Goal: Information Seeking & Learning: Find specific fact

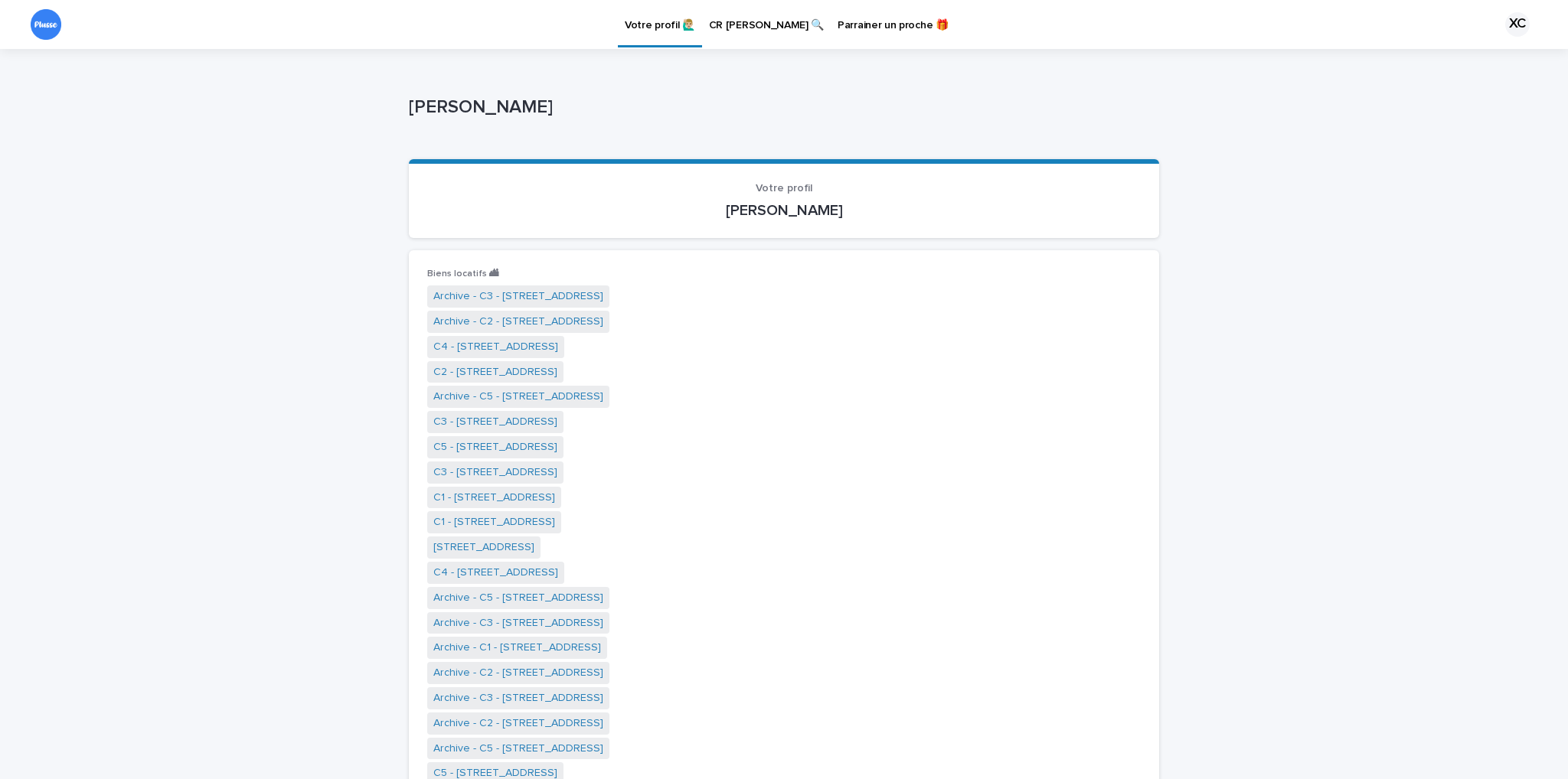
click at [775, 22] on p "CR [PERSON_NAME] 🔍" at bounding box center [767, 16] width 115 height 32
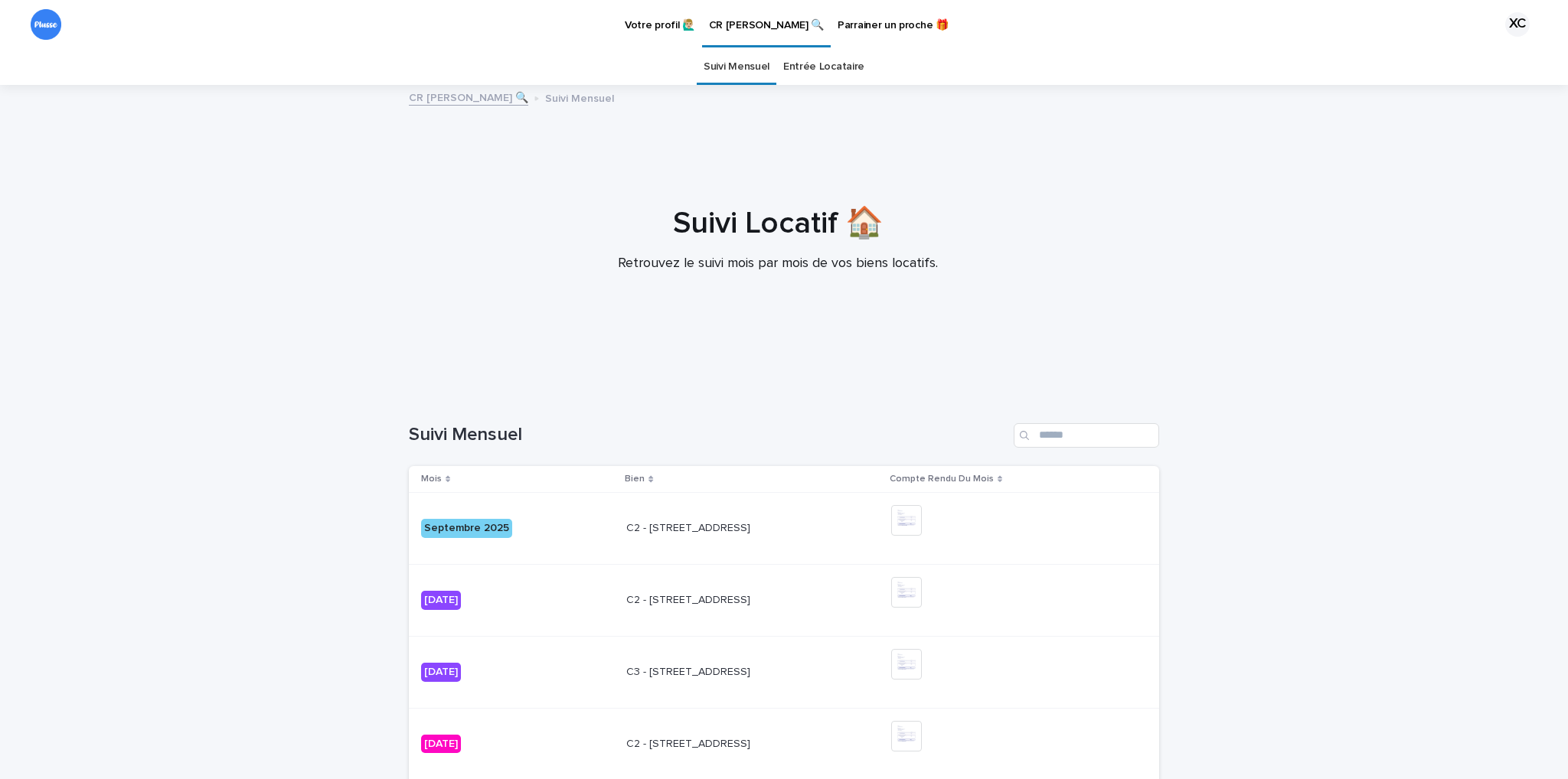
click at [833, 65] on link "Entrée Locataire" at bounding box center [823, 67] width 81 height 36
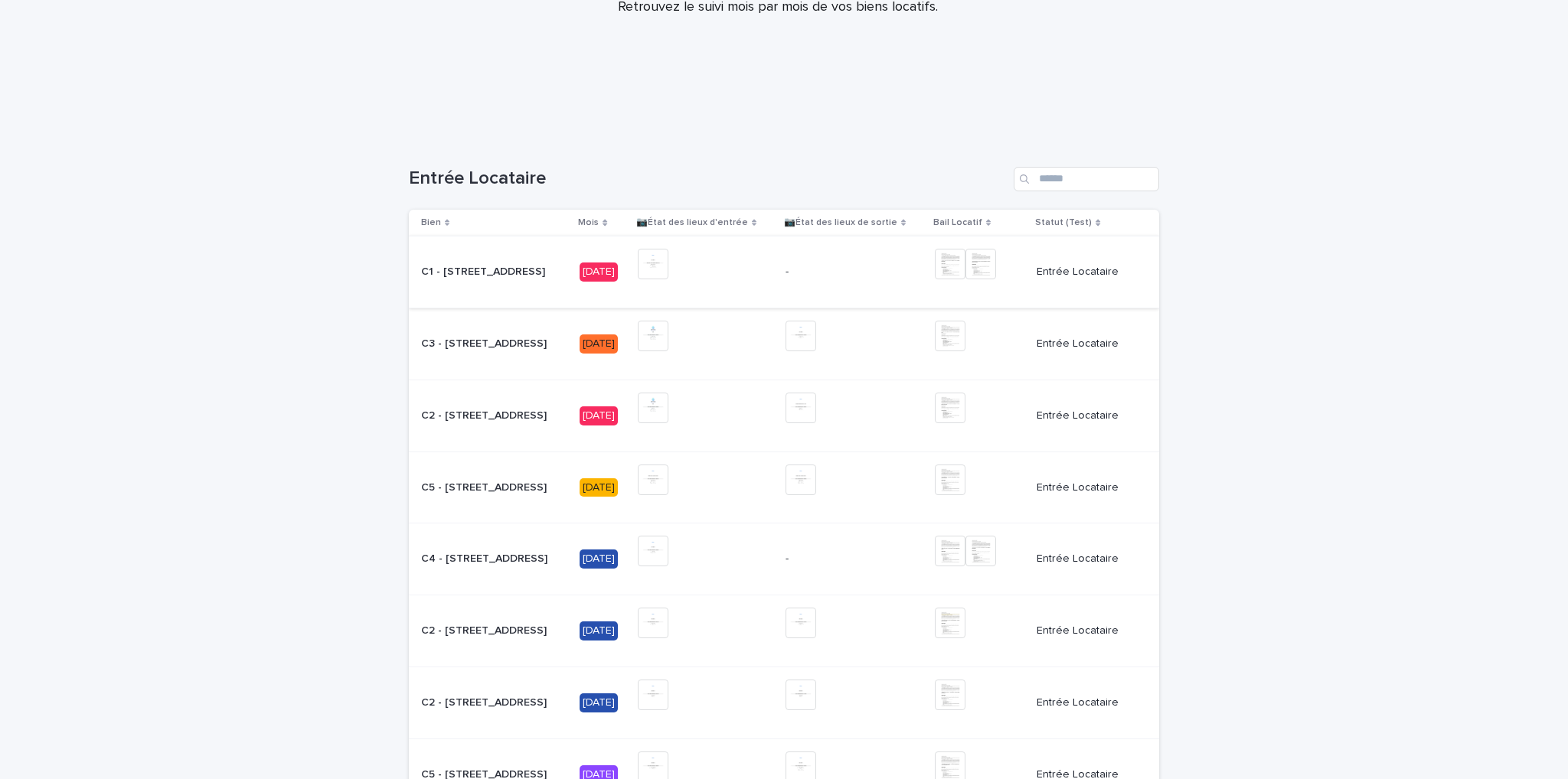
scroll to position [153, 0]
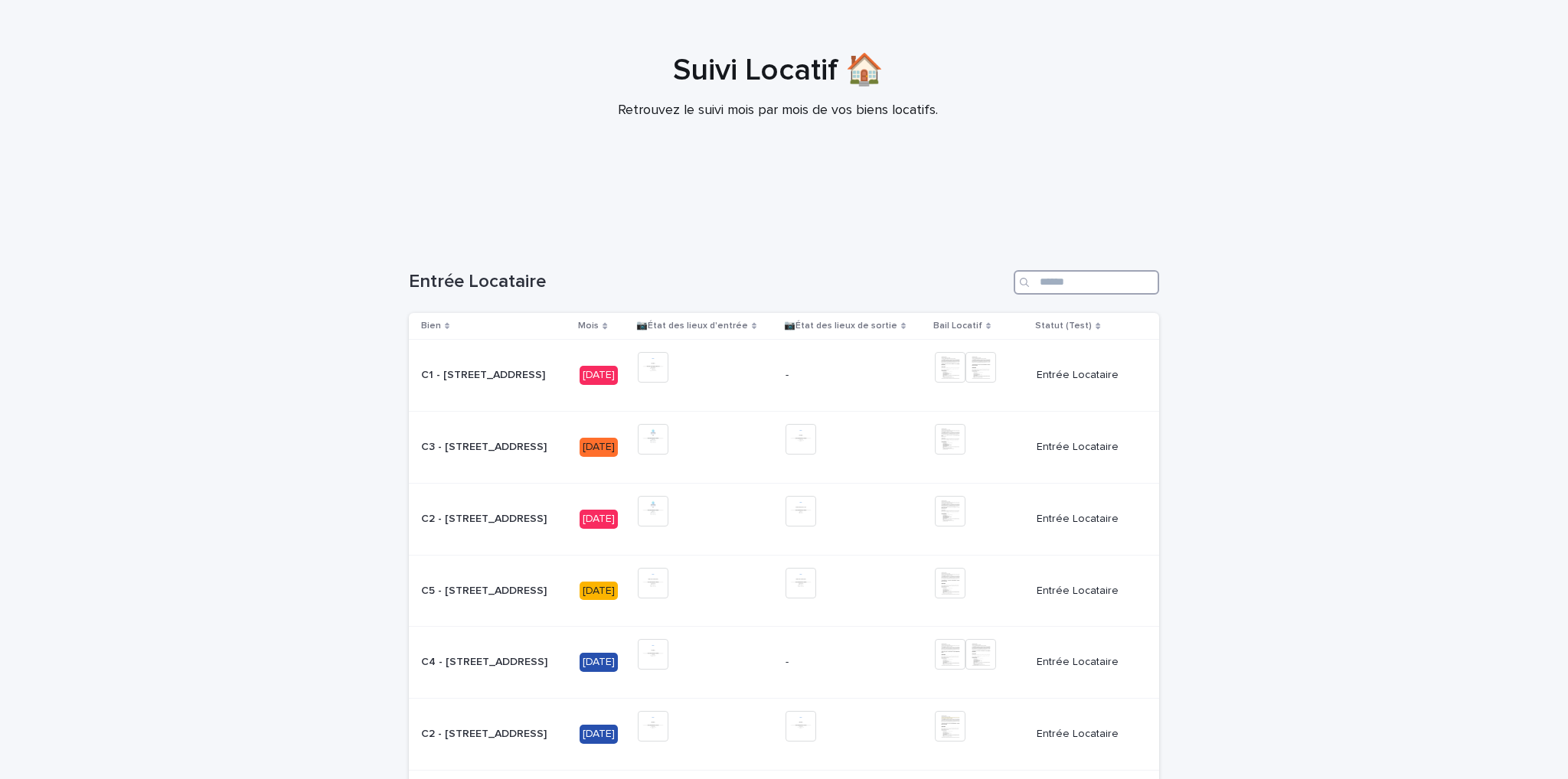
click at [1063, 281] on input "Search" at bounding box center [1086, 282] width 146 height 25
type input "****"
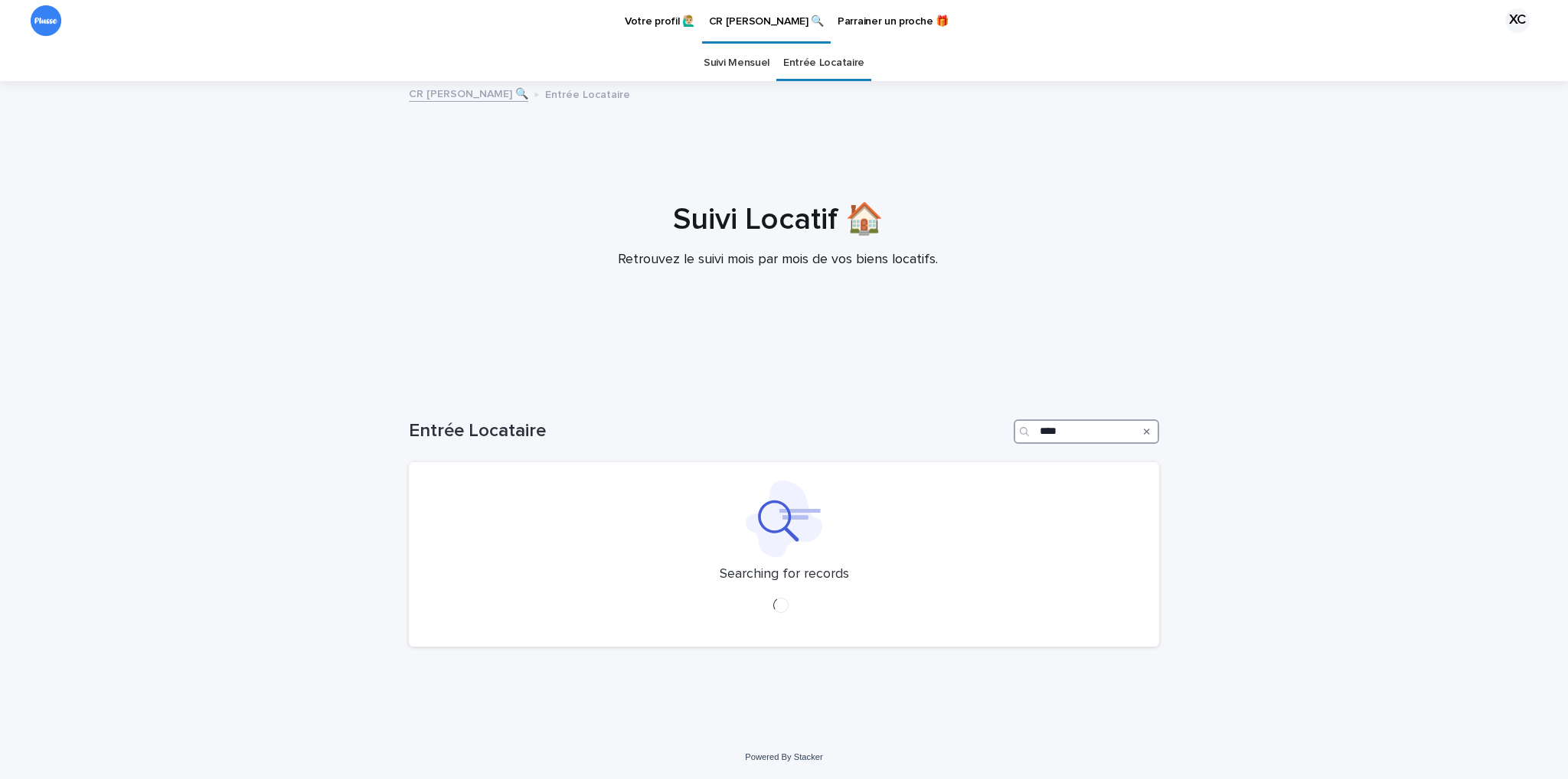
scroll to position [146, 0]
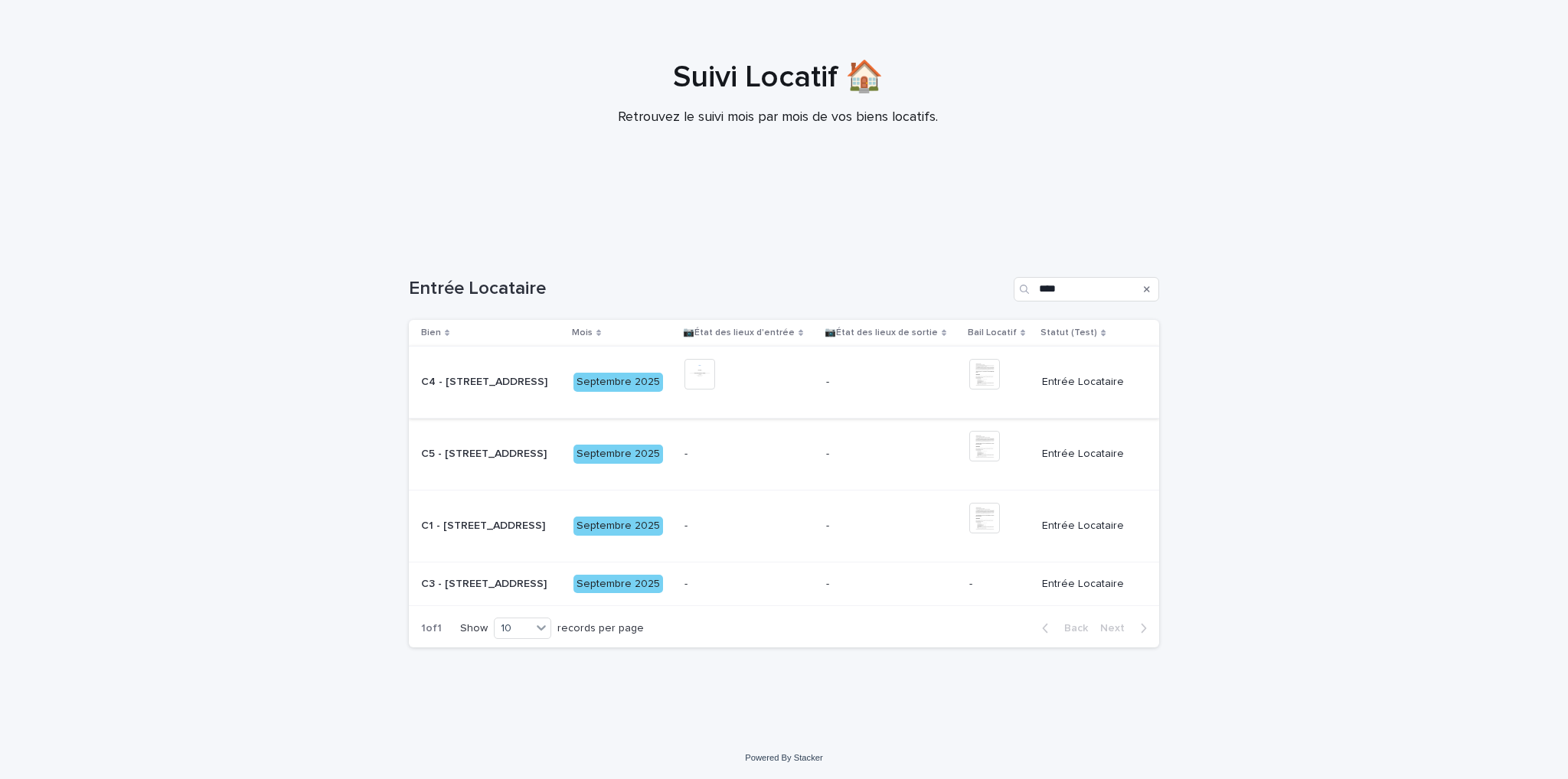
click at [699, 373] on img at bounding box center [699, 373] width 30 height 30
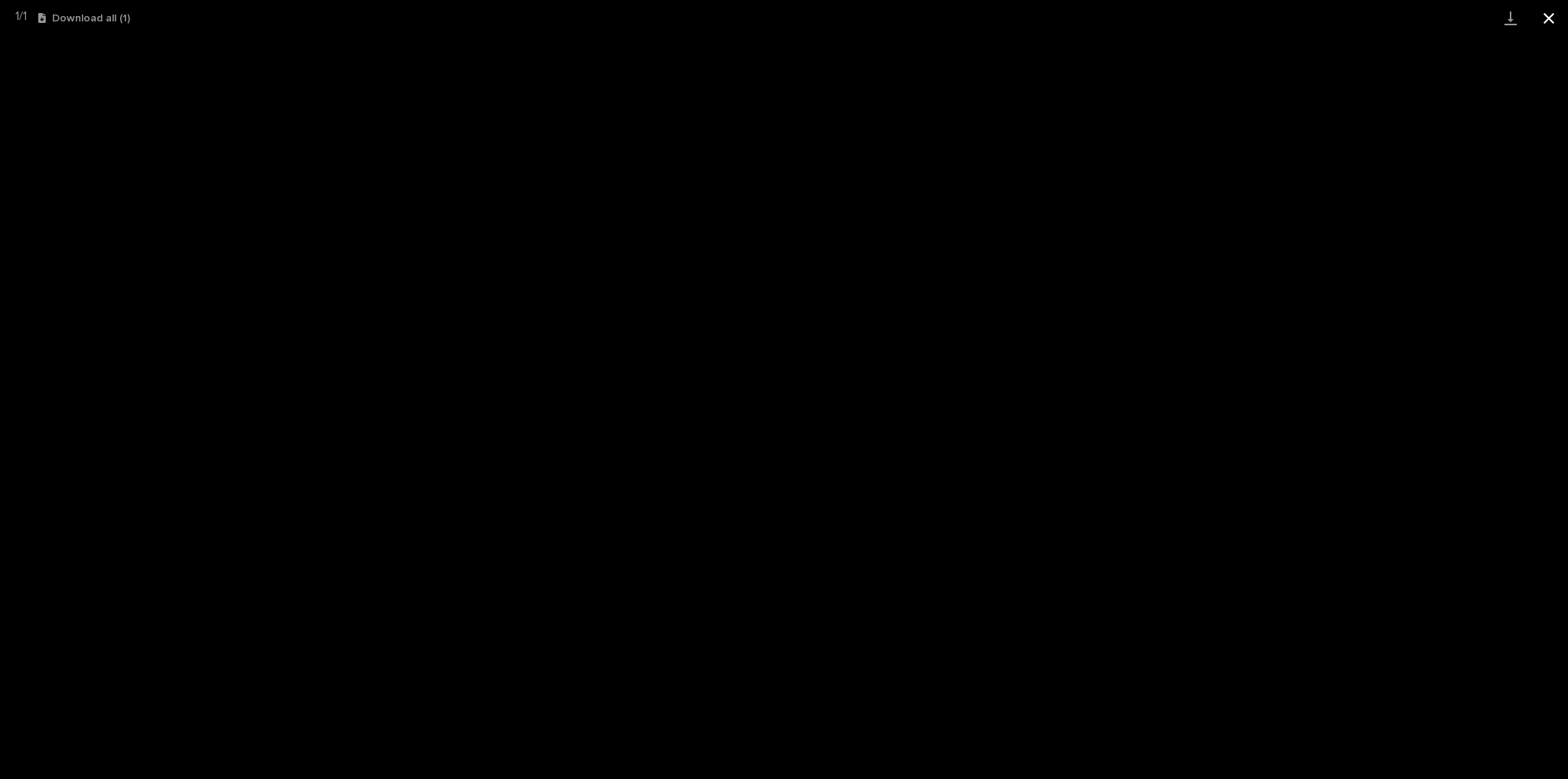
click at [1547, 16] on button "Close gallery" at bounding box center [1548, 18] width 39 height 36
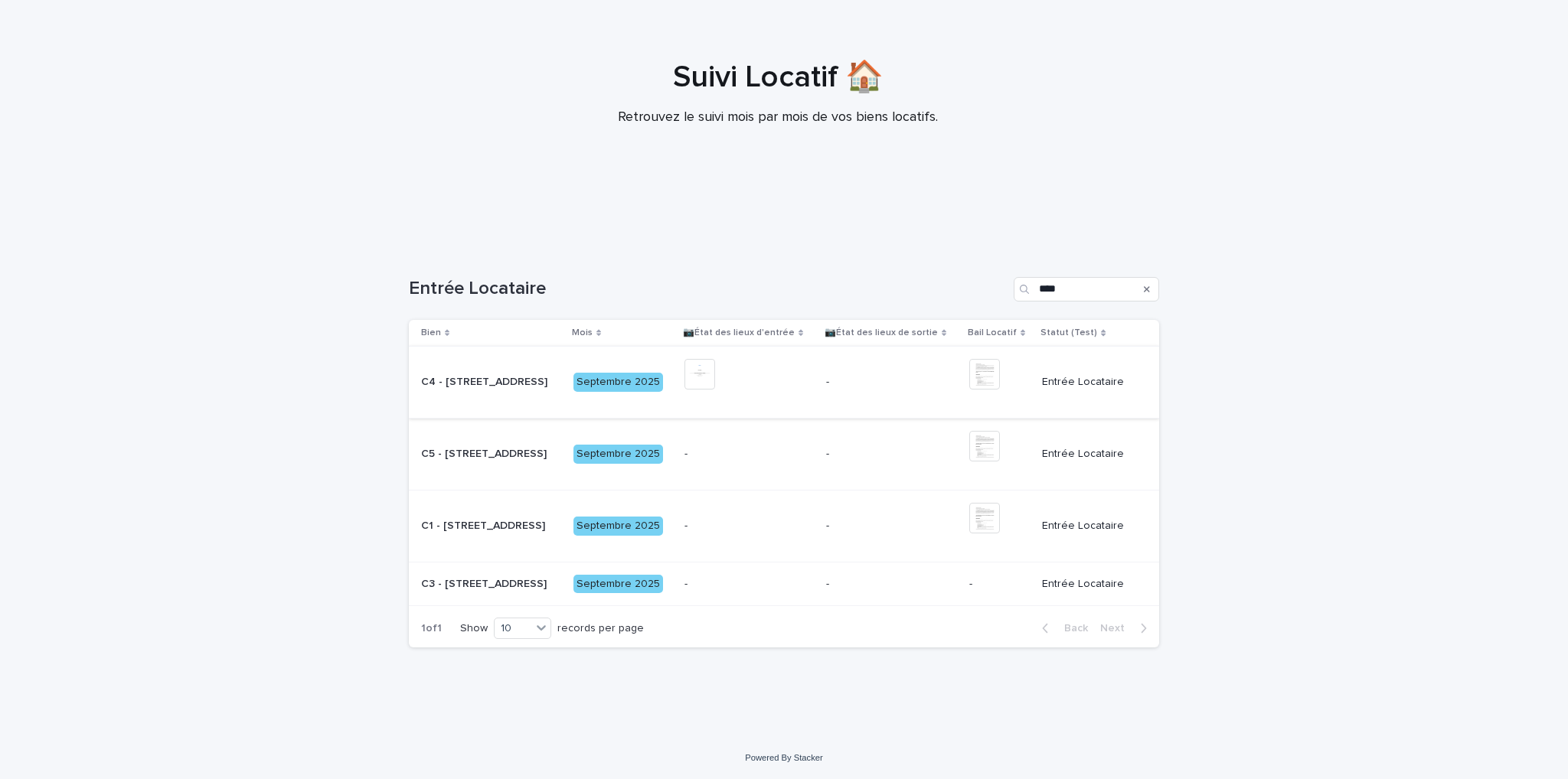
click at [978, 378] on img at bounding box center [984, 373] width 30 height 30
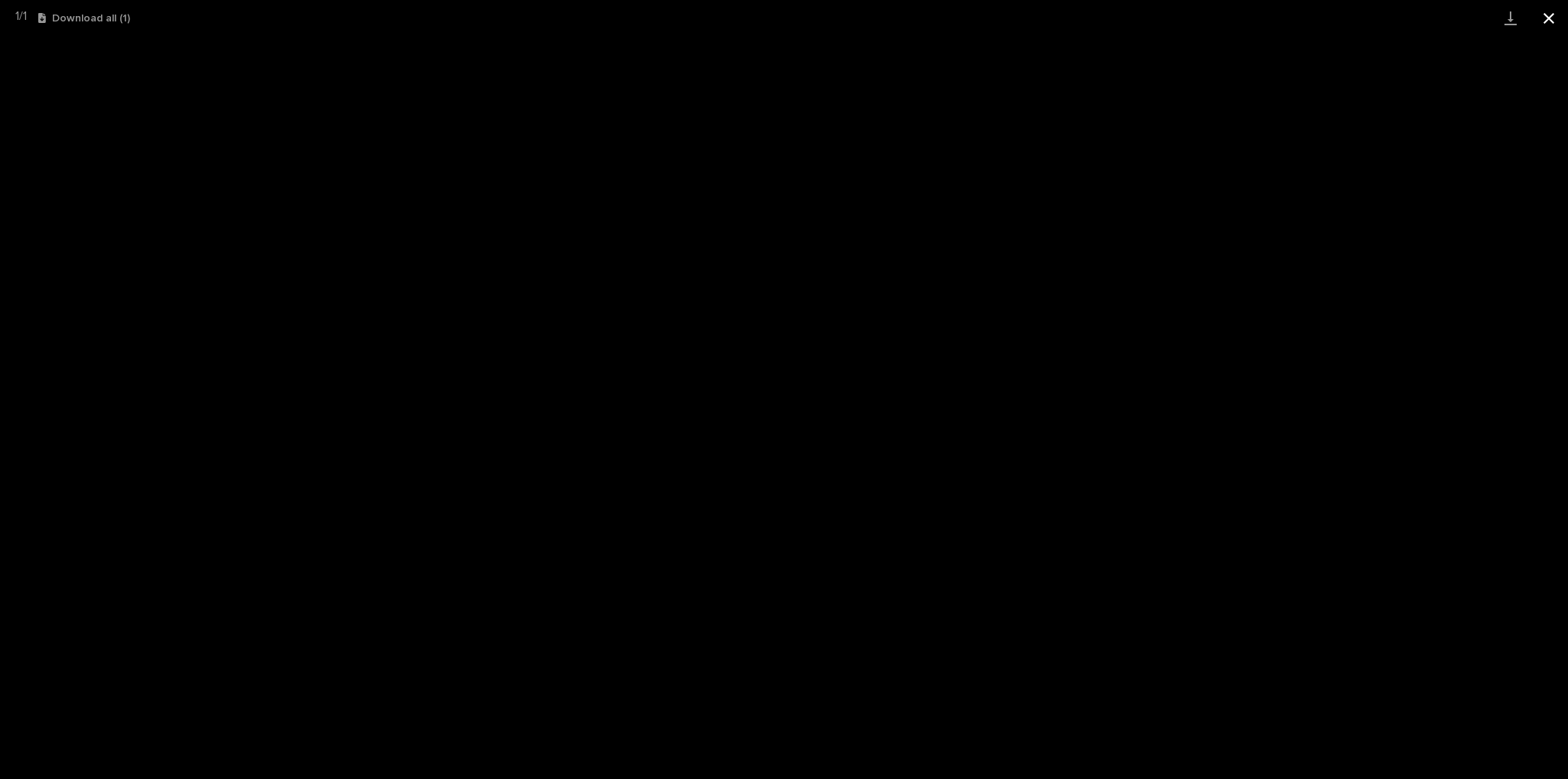
click at [1552, 25] on button "Close gallery" at bounding box center [1548, 18] width 39 height 36
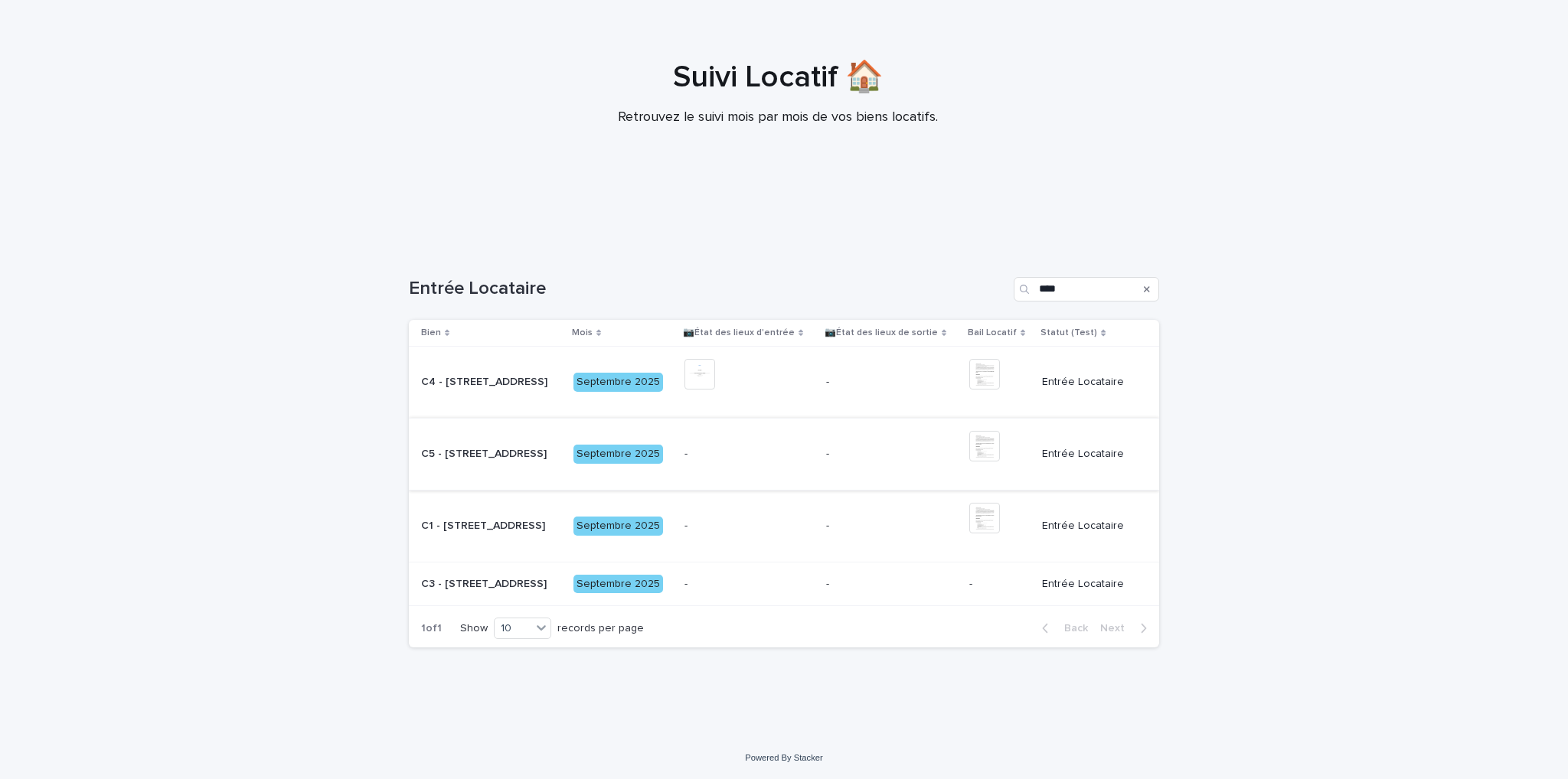
click at [980, 450] on img at bounding box center [984, 446] width 30 height 30
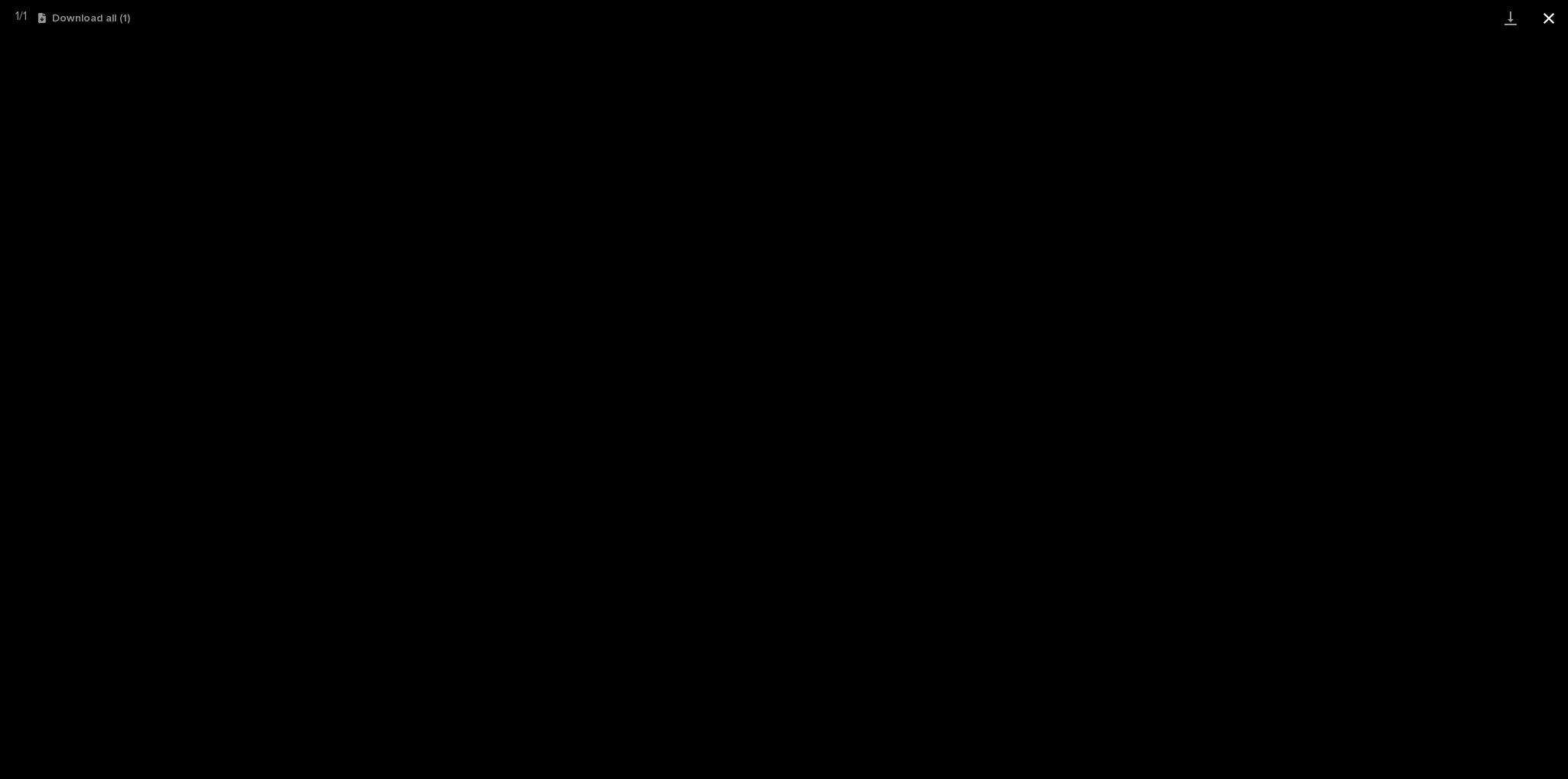
click at [1548, 23] on button "Close gallery" at bounding box center [1548, 18] width 39 height 36
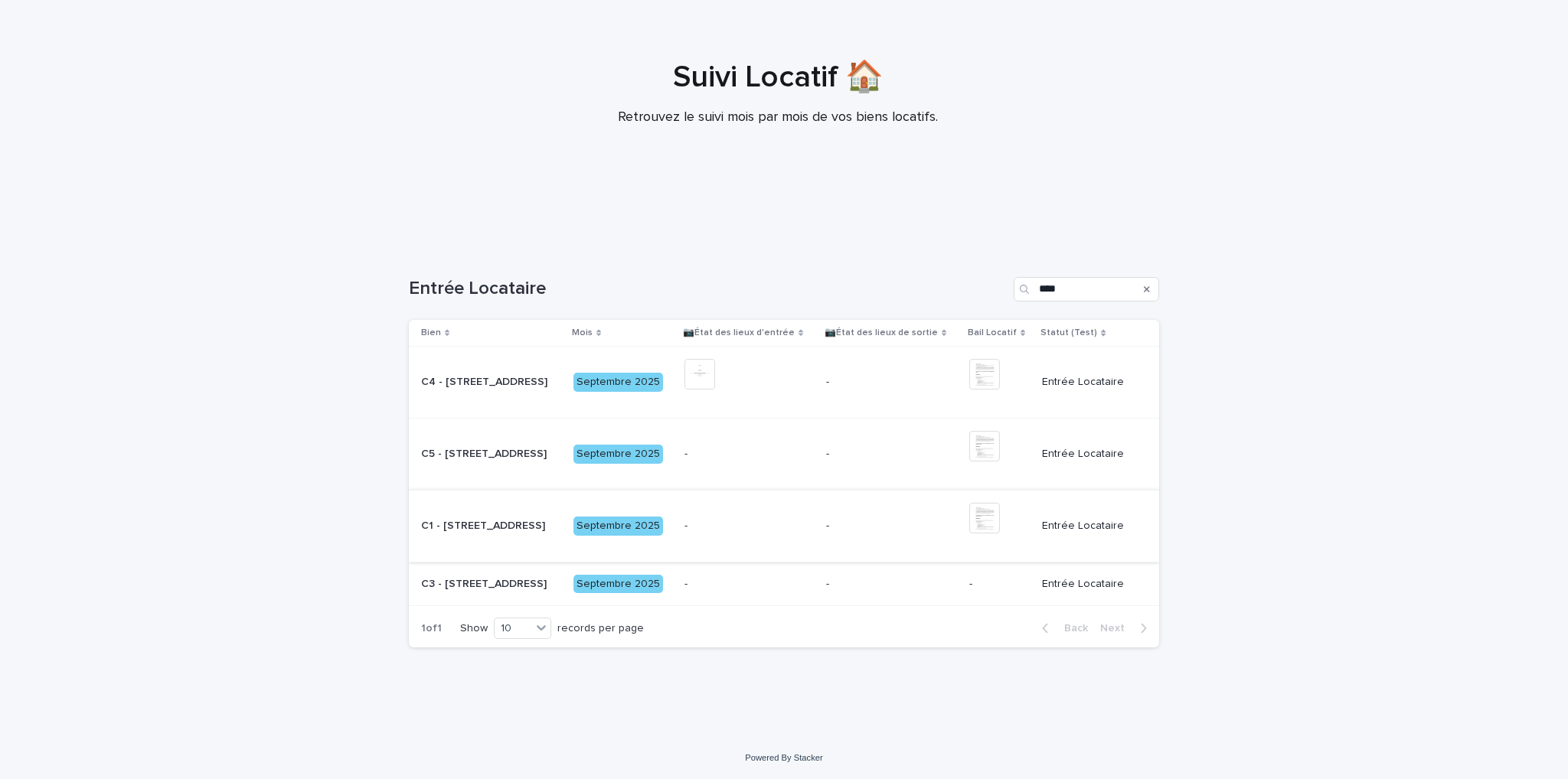
click at [989, 517] on img at bounding box center [984, 517] width 30 height 30
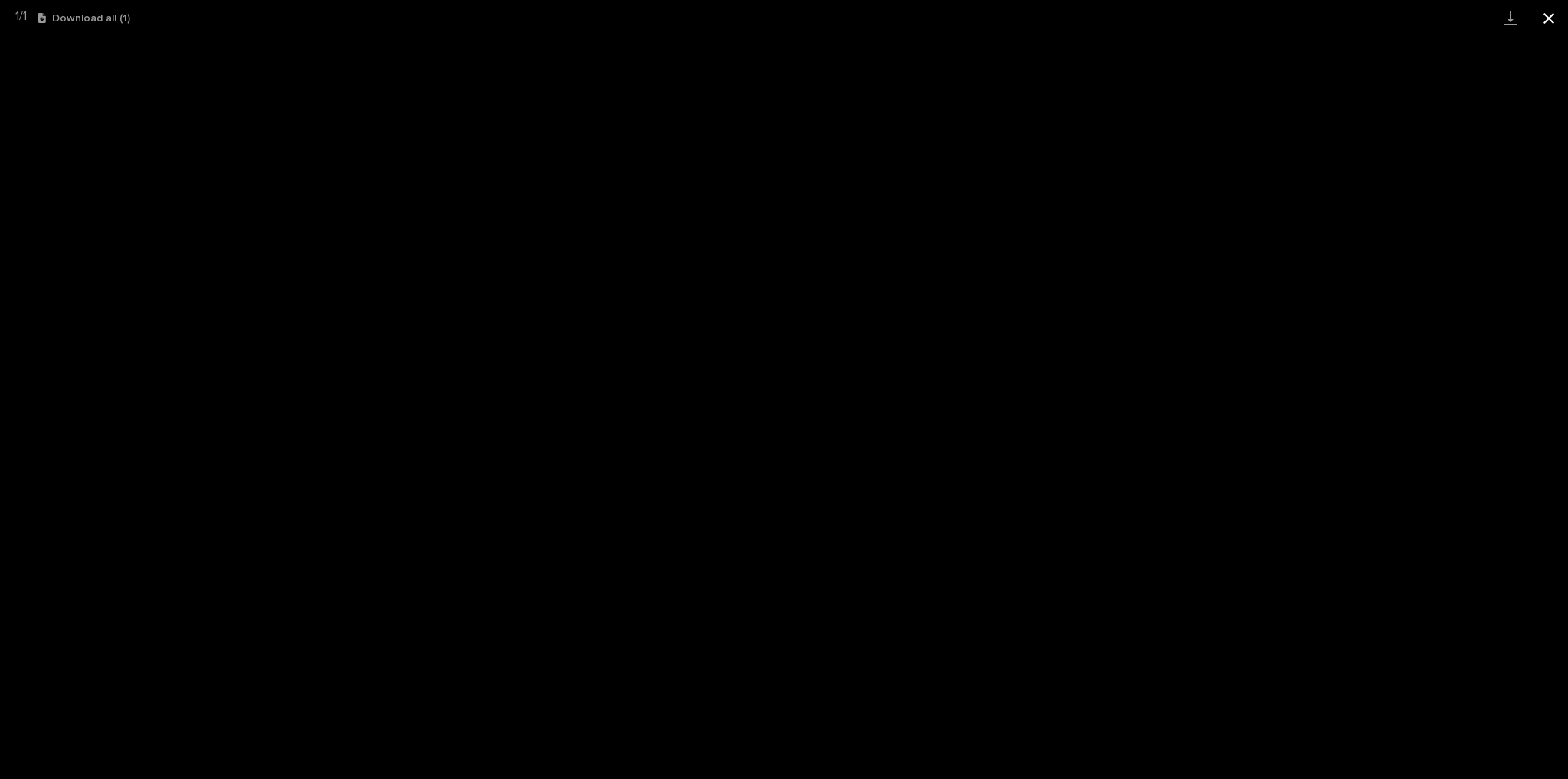
click at [1549, 28] on button "Close gallery" at bounding box center [1548, 18] width 39 height 36
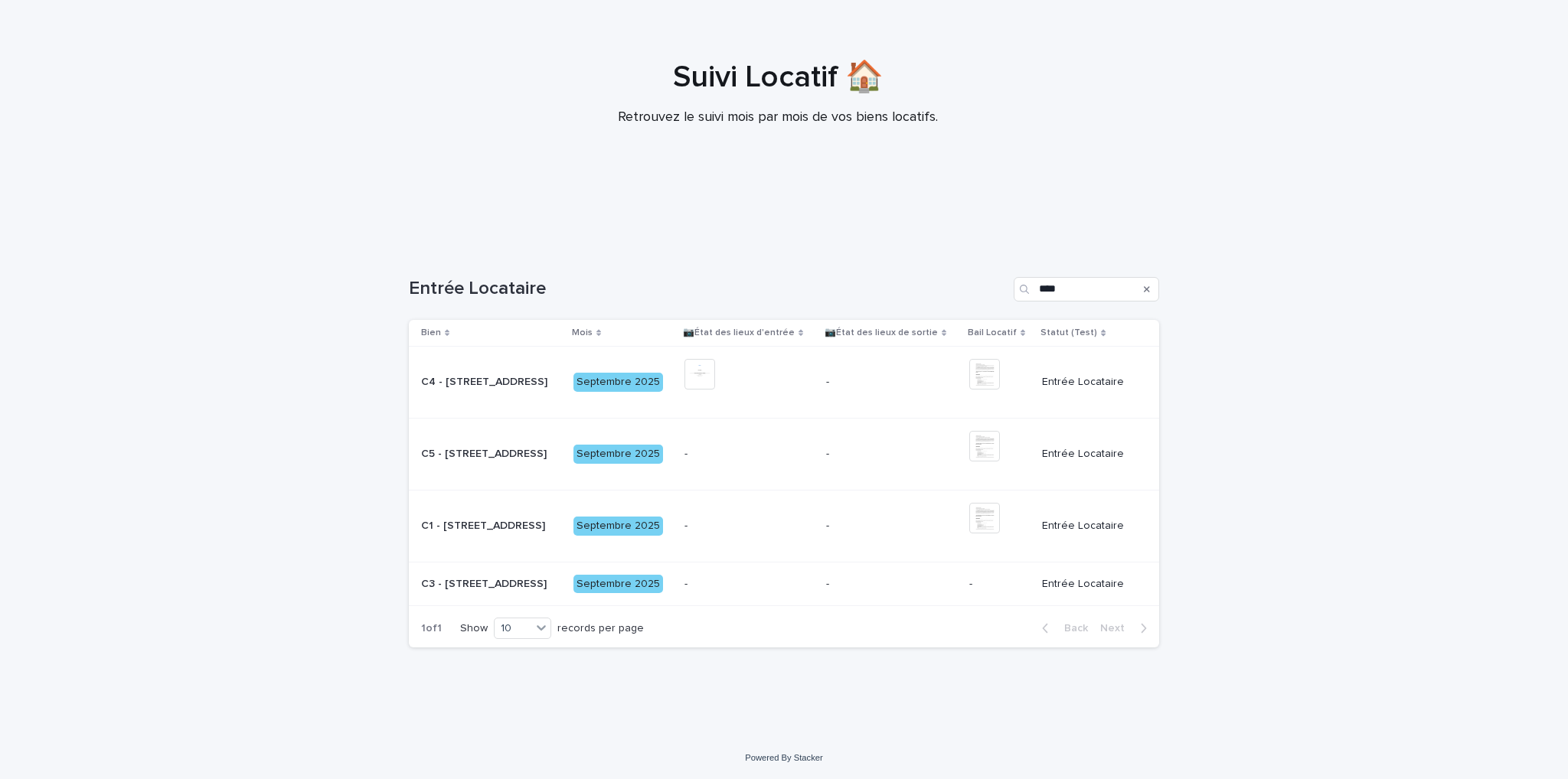
click at [746, 590] on div "-" at bounding box center [749, 584] width 129 height 26
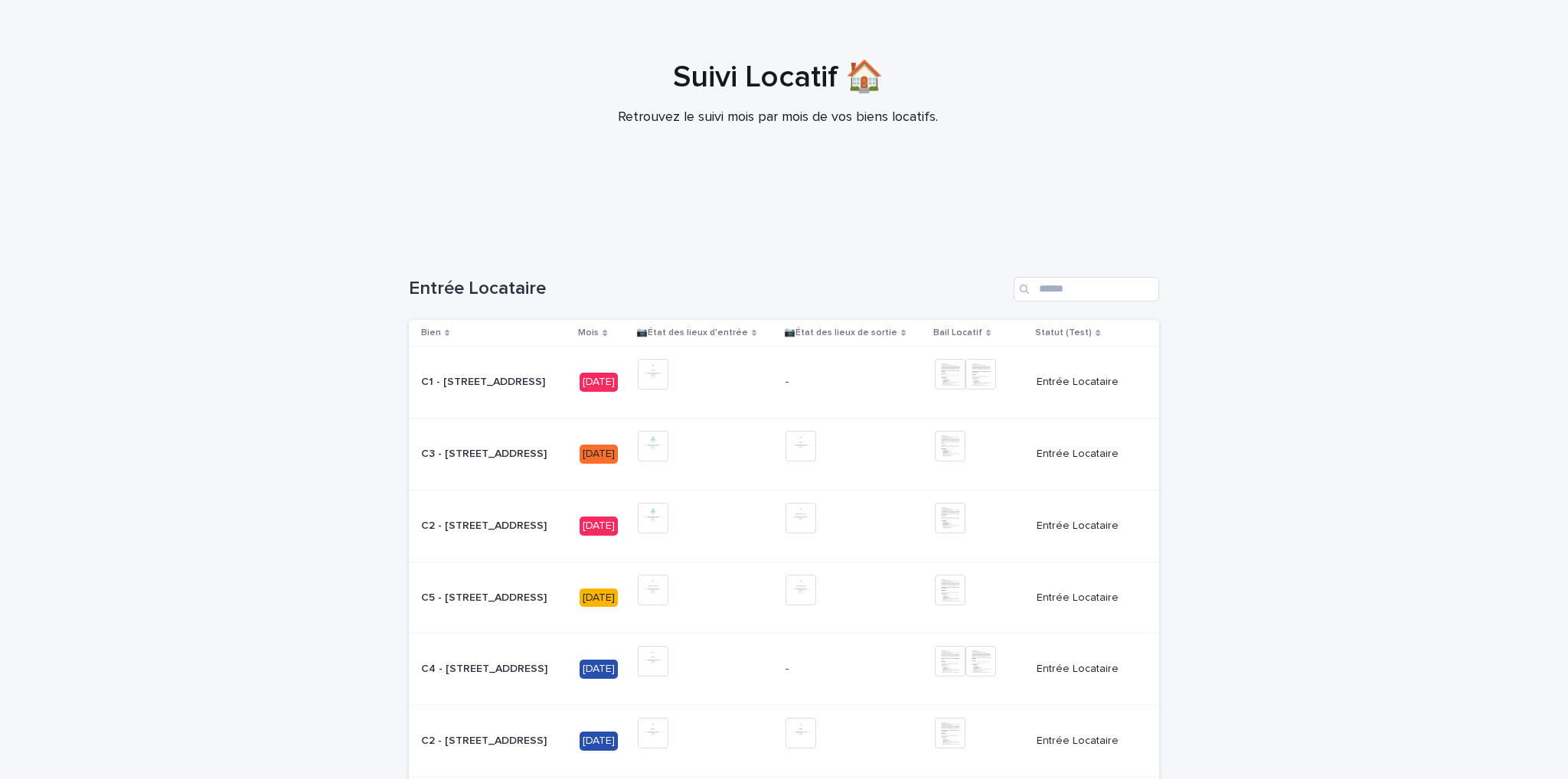
click at [1061, 304] on div "Entrée Locataire" at bounding box center [784, 283] width 750 height 73
click at [1063, 290] on input "Search" at bounding box center [1086, 290] width 146 height 25
type input "****"
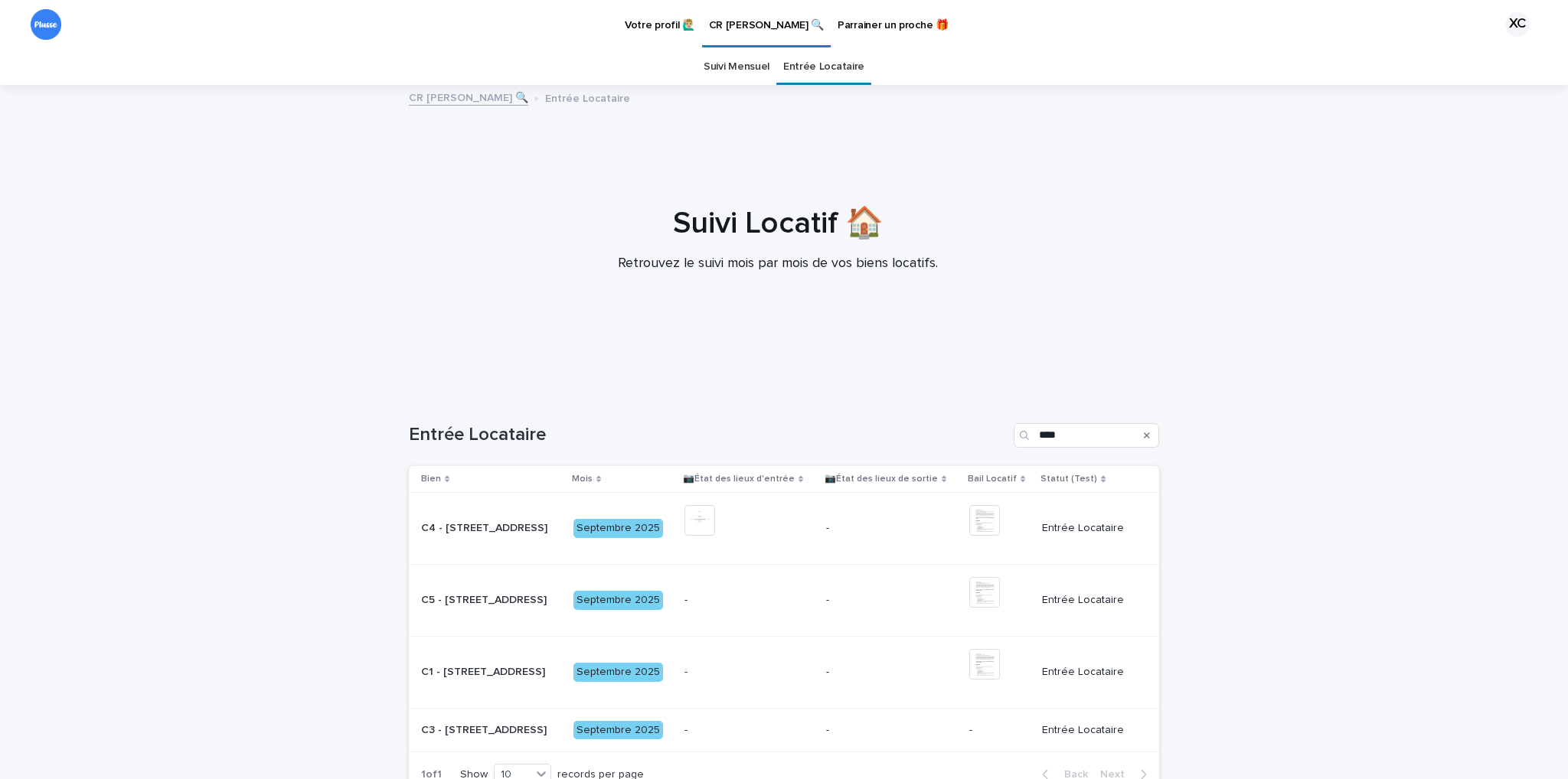
click at [723, 69] on link "Suivi Mensuel" at bounding box center [736, 67] width 66 height 36
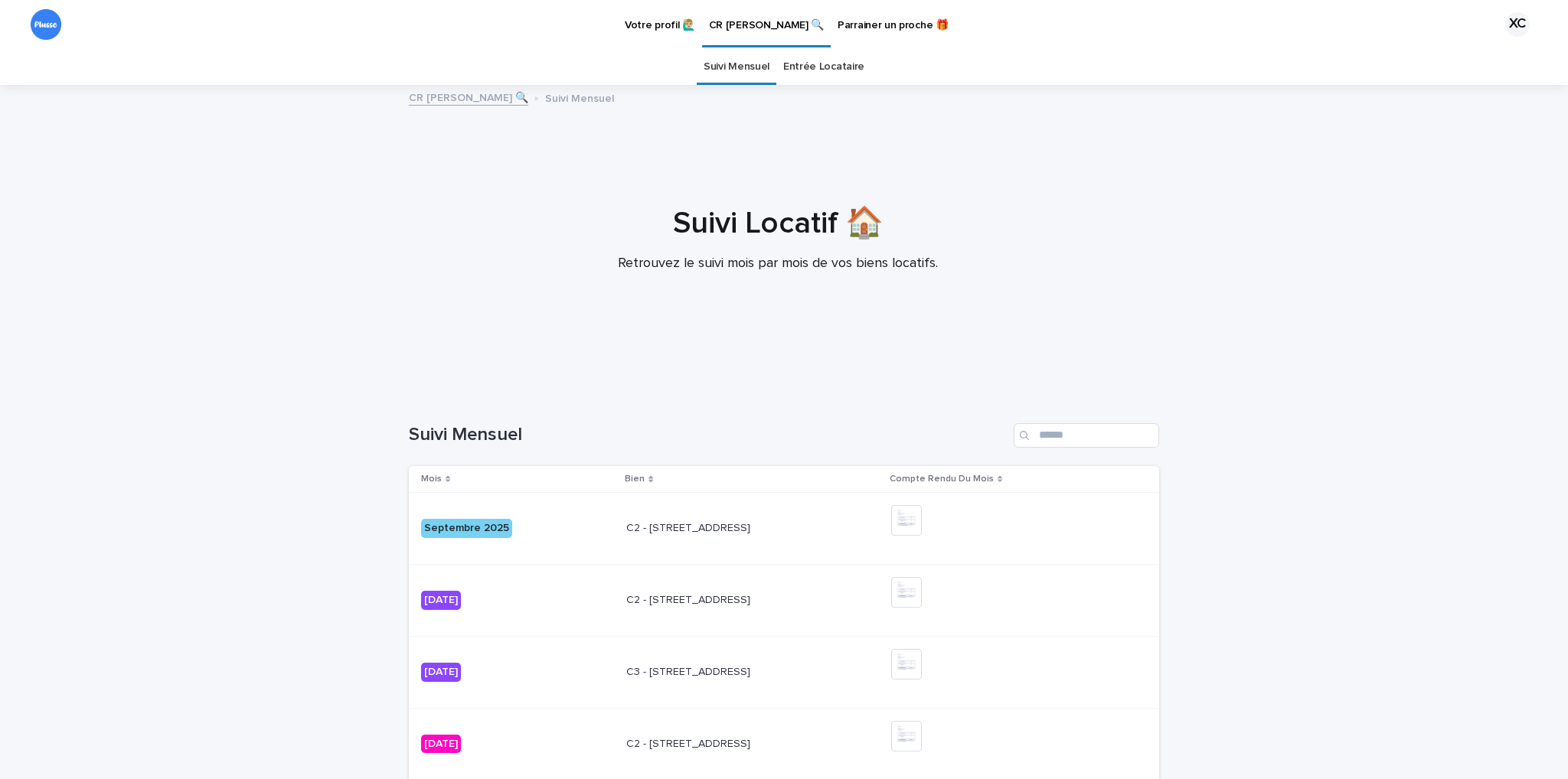
click at [831, 67] on link "Entrée Locataire" at bounding box center [823, 67] width 81 height 36
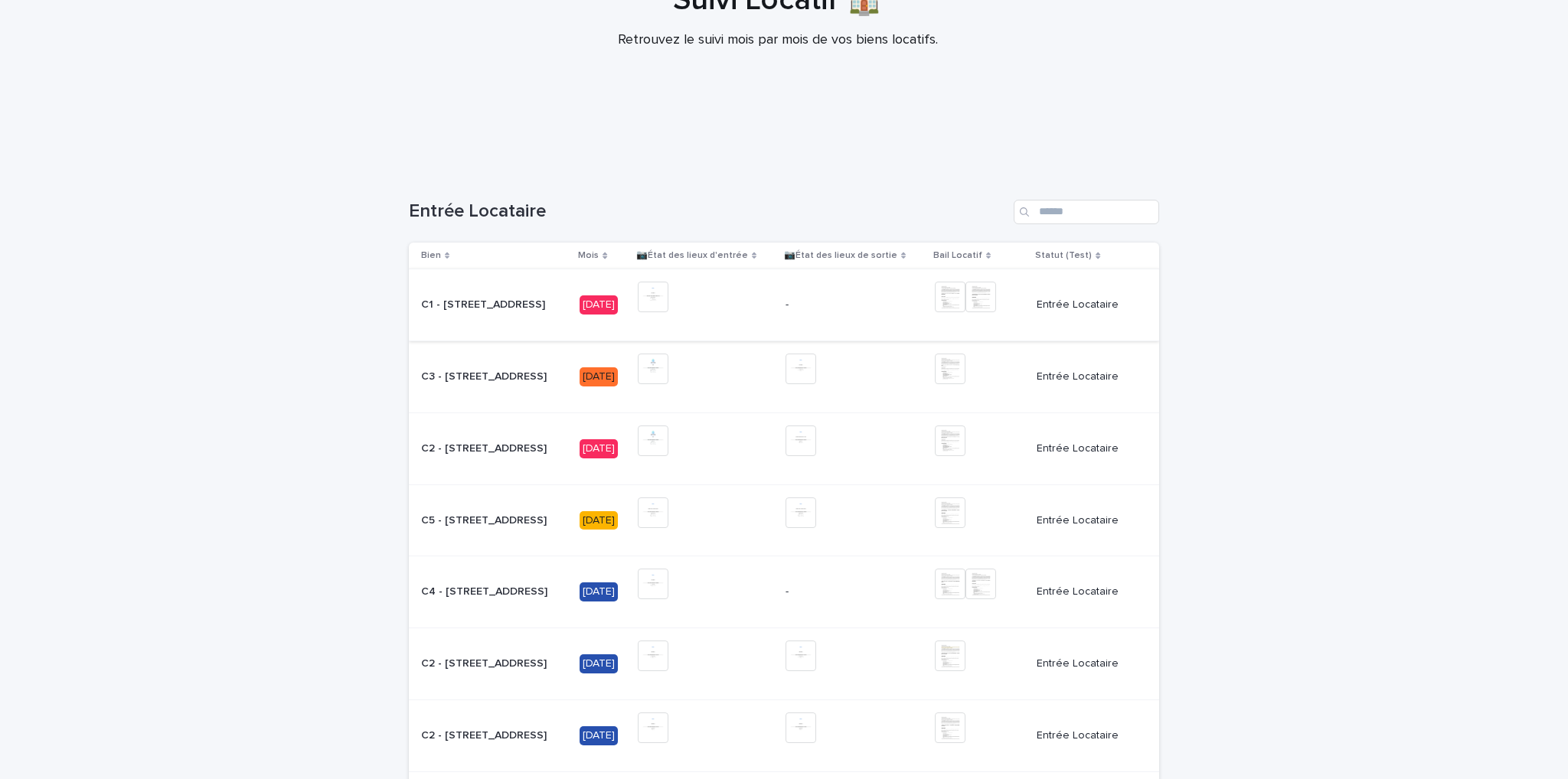
scroll to position [230, 0]
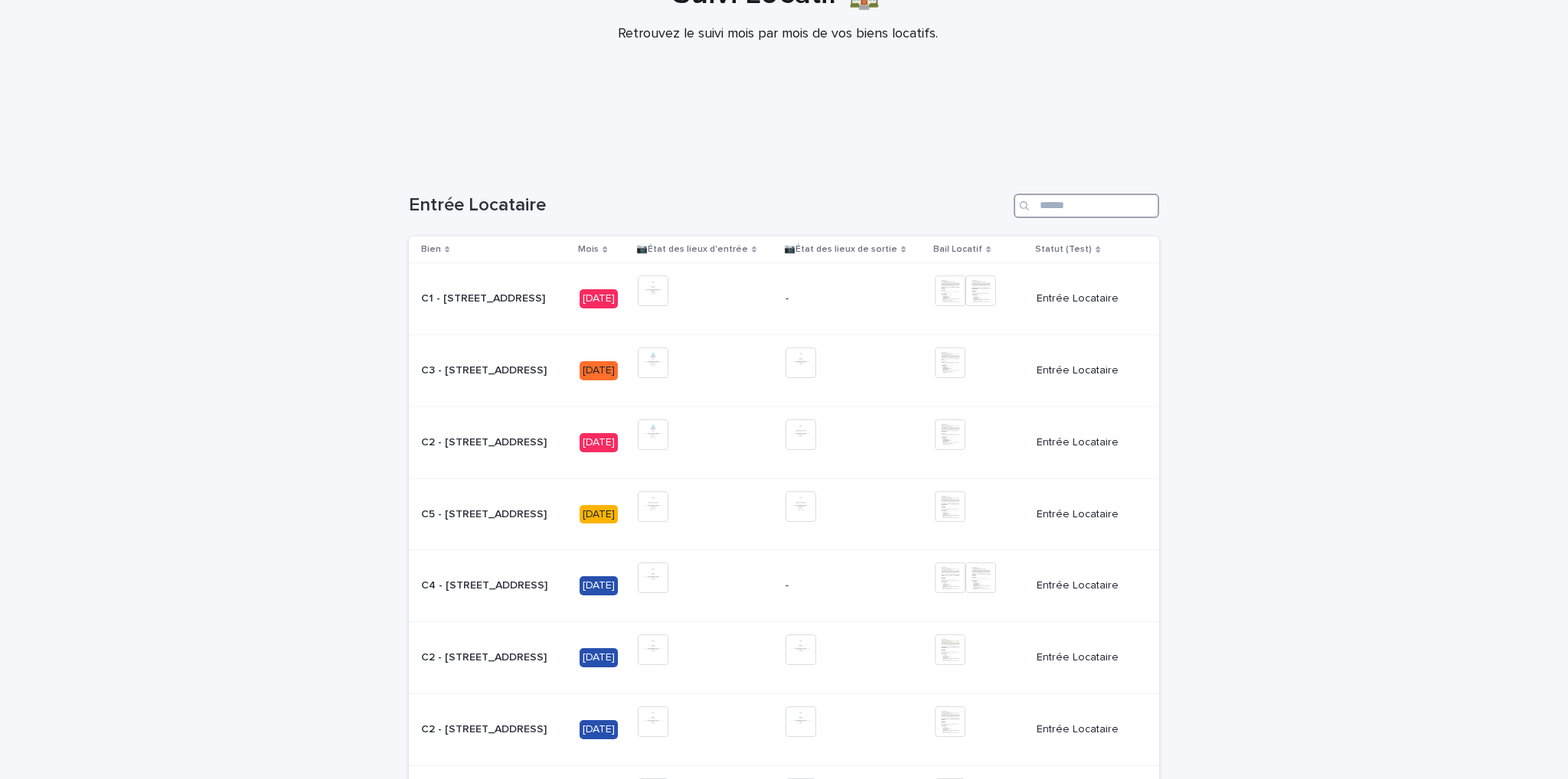
click at [1051, 212] on input "Search" at bounding box center [1086, 206] width 146 height 25
type input "****"
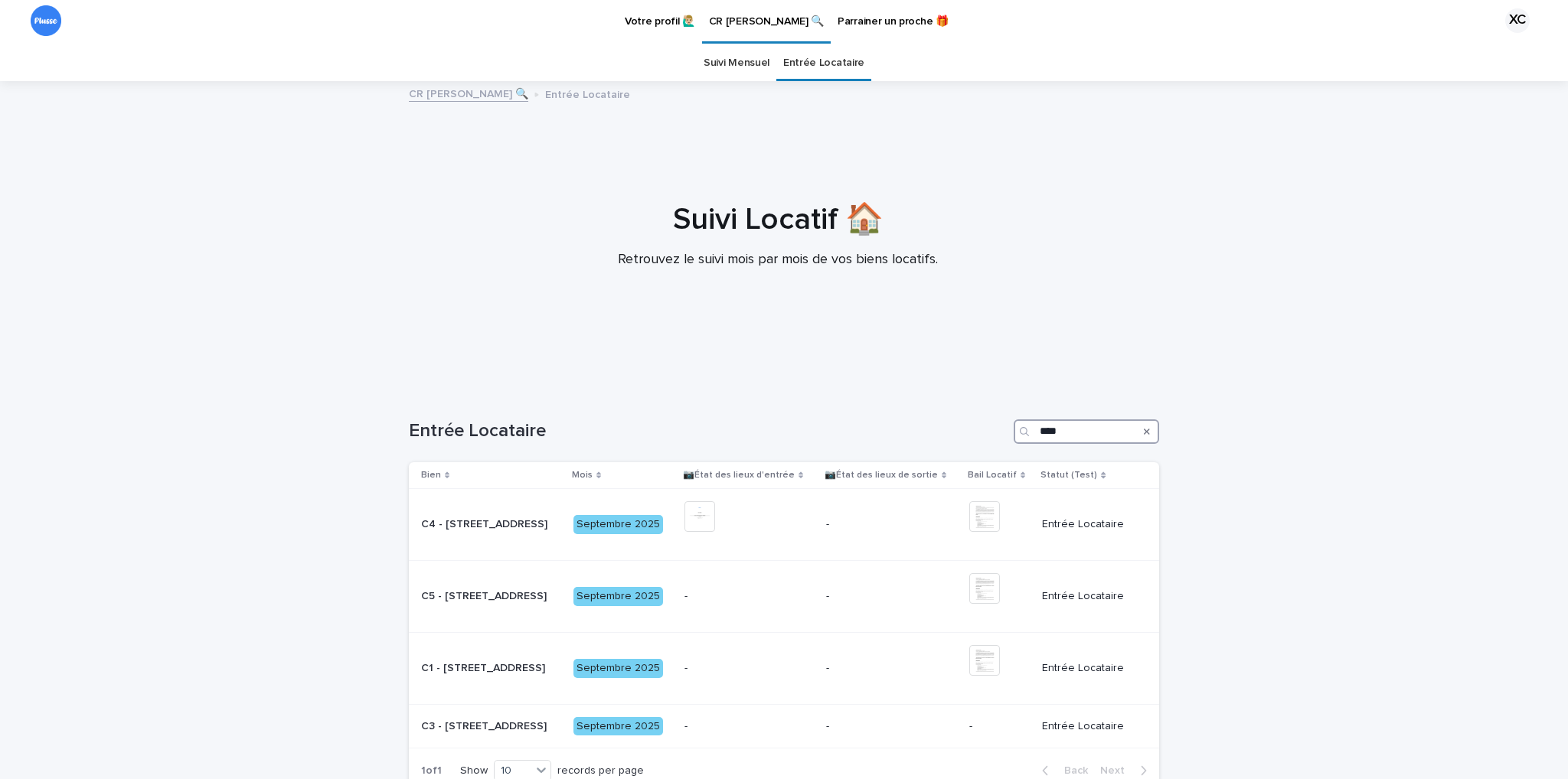
scroll to position [146, 0]
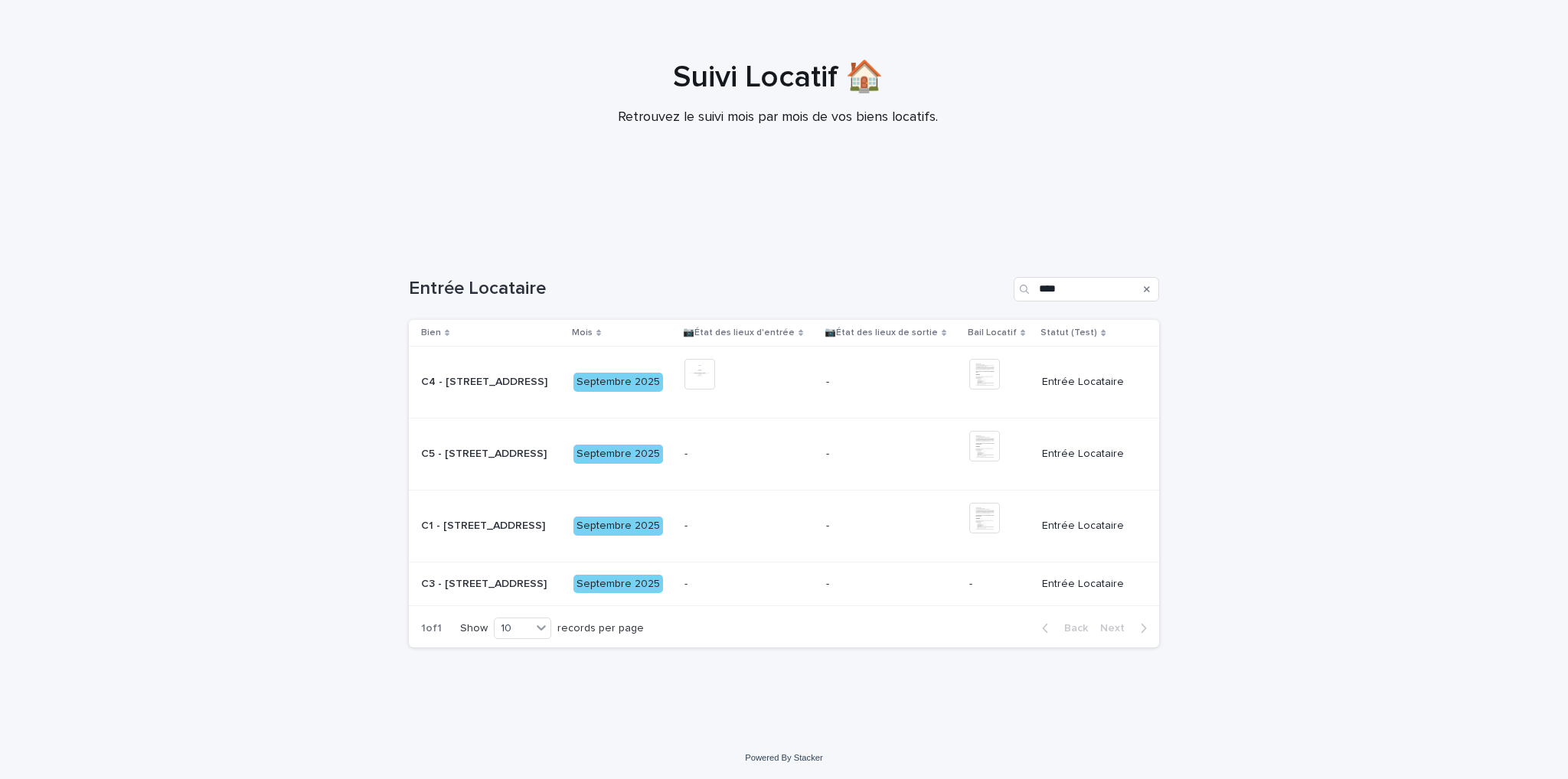
click at [1050, 454] on p "Entrée Locataire" at bounding box center [1088, 454] width 93 height 13
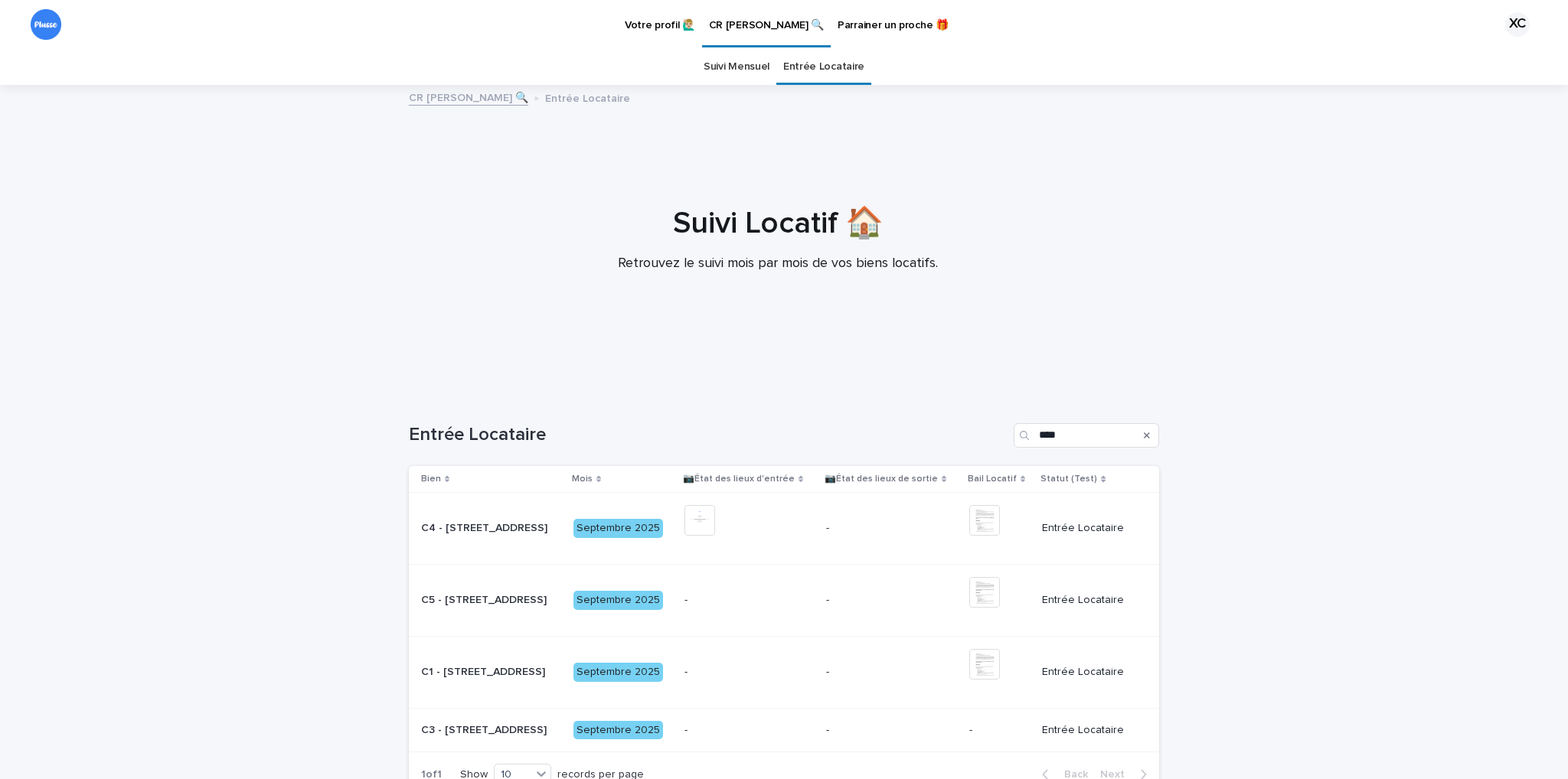
scroll to position [49, 0]
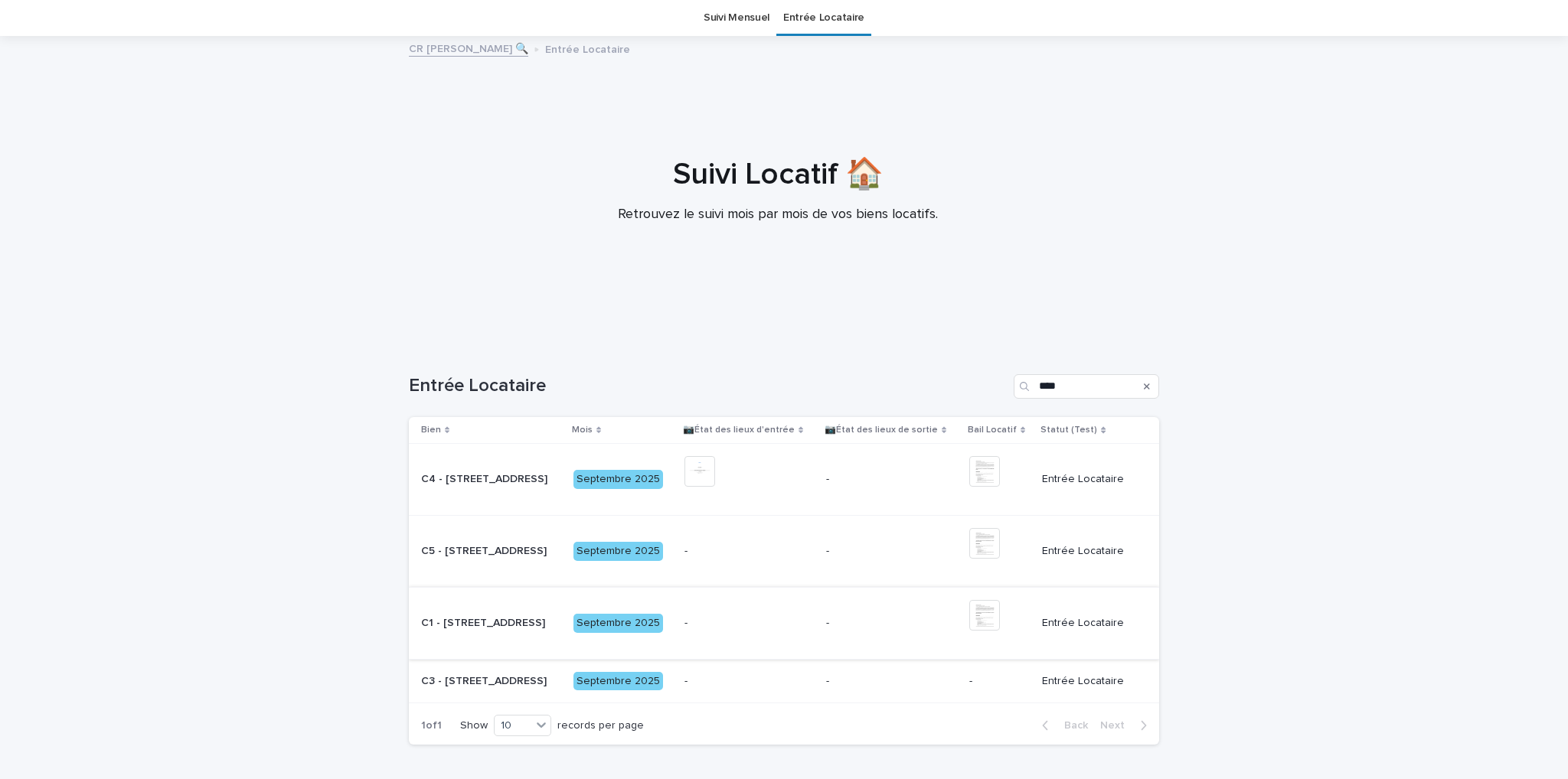
click at [994, 619] on img at bounding box center [984, 615] width 30 height 30
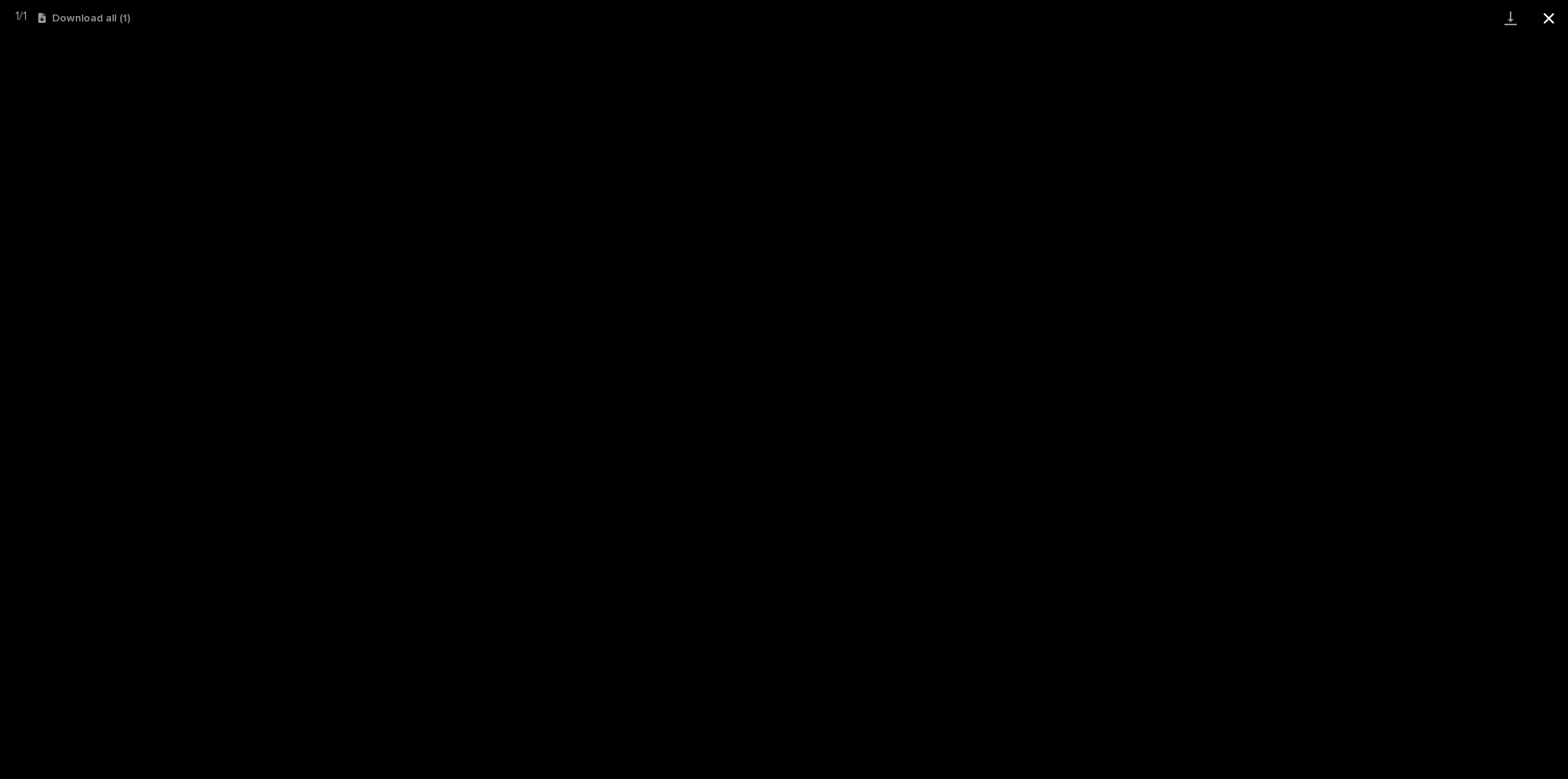
click at [1544, 20] on button "Close gallery" at bounding box center [1548, 18] width 39 height 36
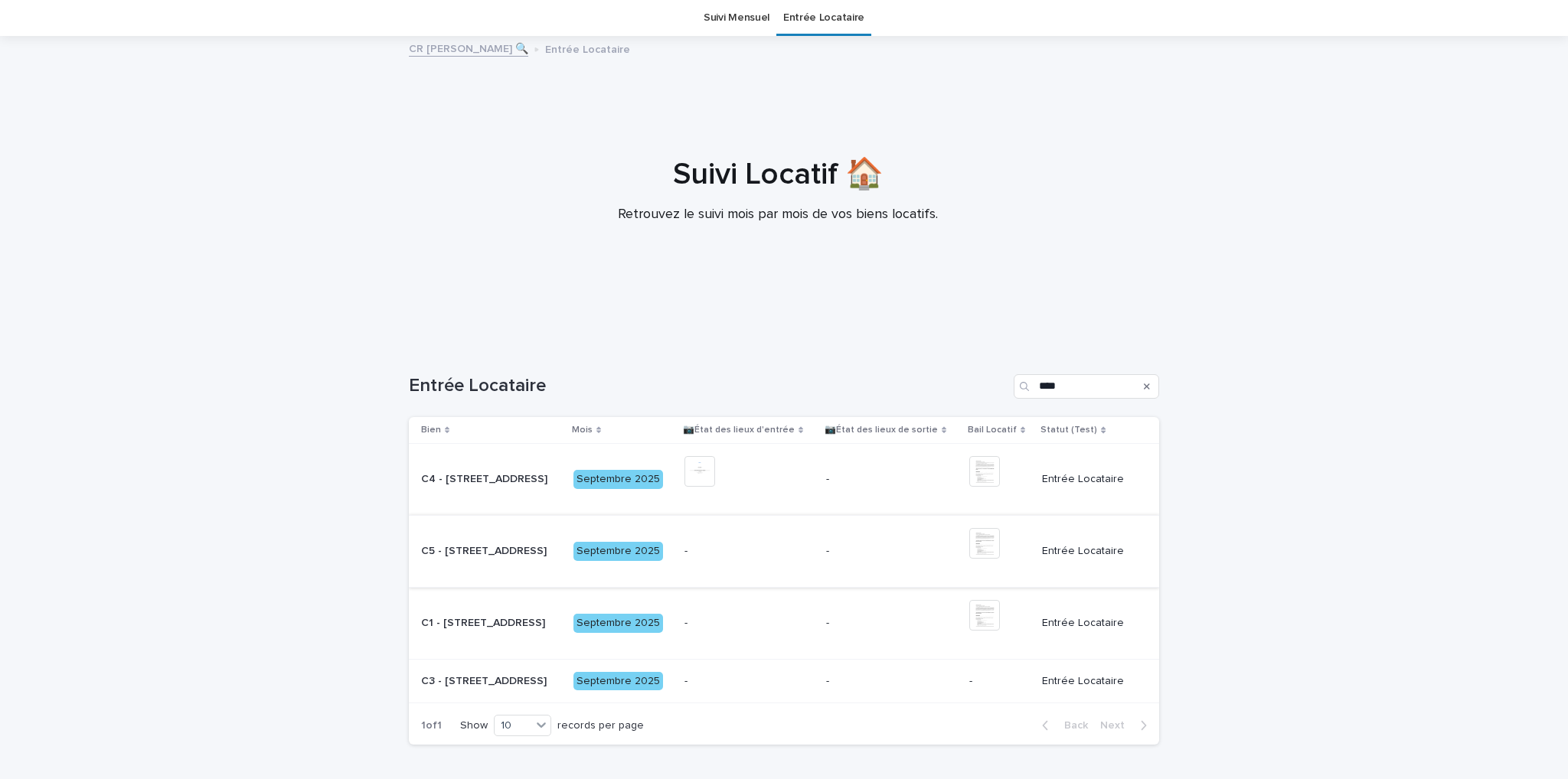
click at [988, 543] on img at bounding box center [984, 543] width 30 height 30
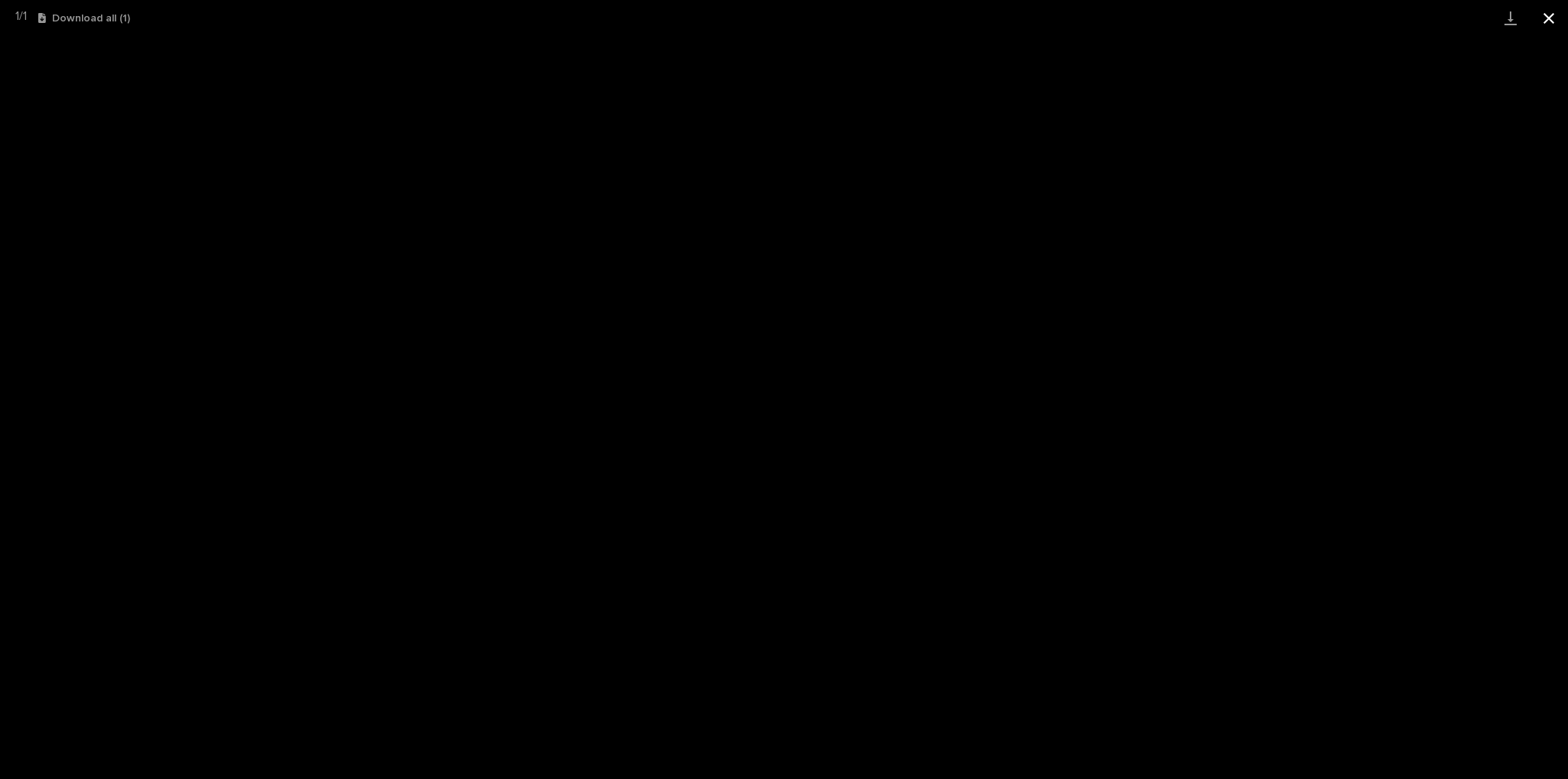
click at [1540, 19] on button "Close gallery" at bounding box center [1548, 18] width 39 height 36
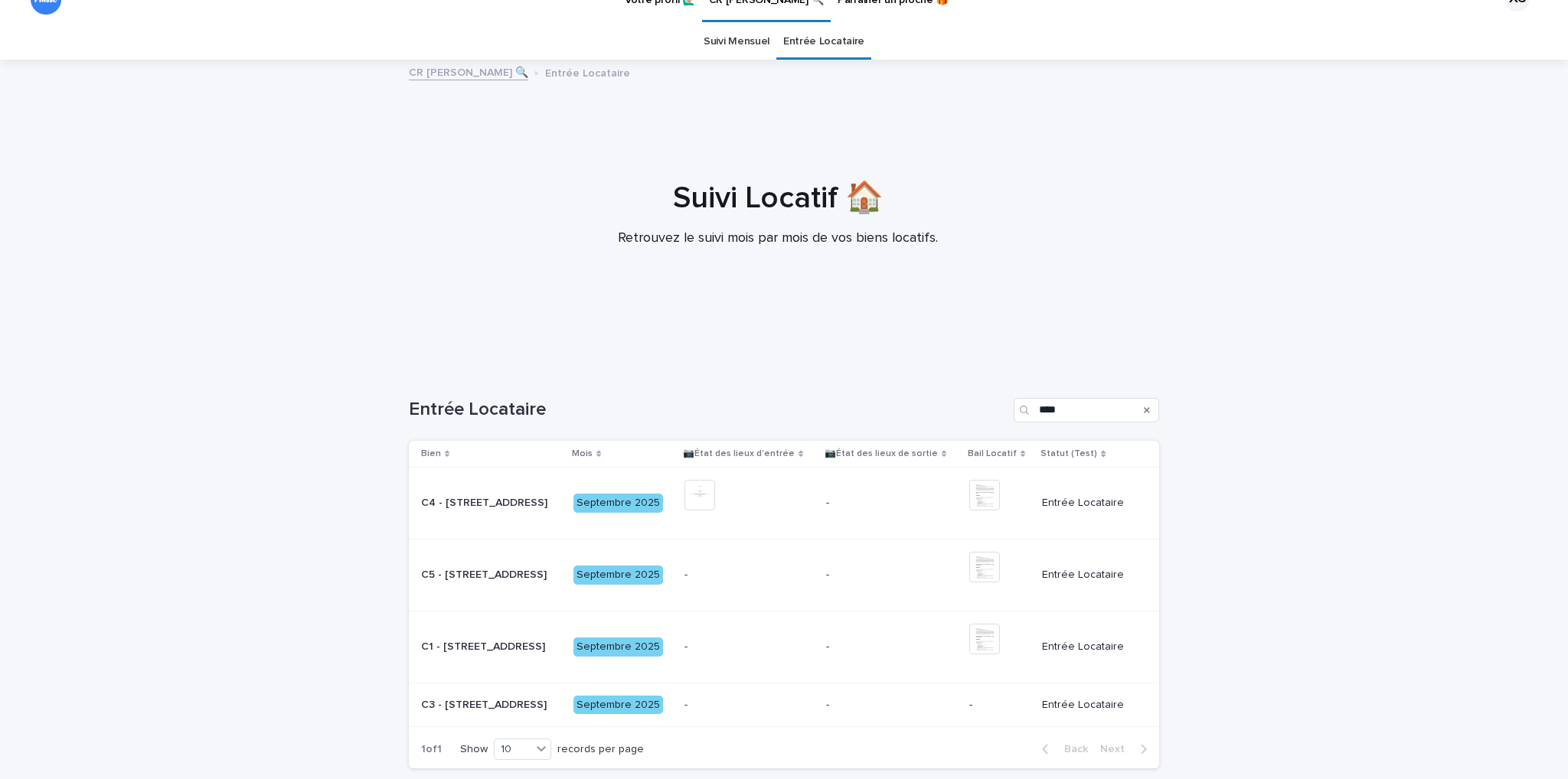
scroll to position [0, 0]
